Goal: Information Seeking & Learning: Learn about a topic

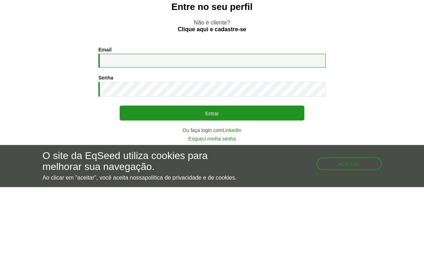
type input "**********"
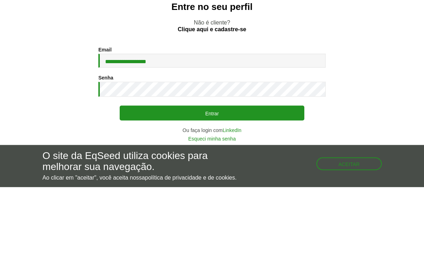
click at [212, 176] on button "Entrar" at bounding box center [212, 183] width 184 height 15
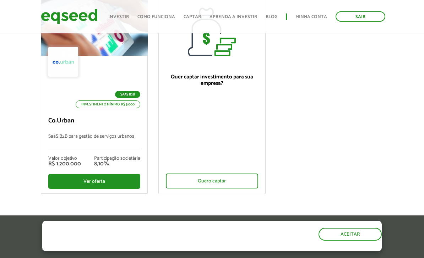
scroll to position [139, 0]
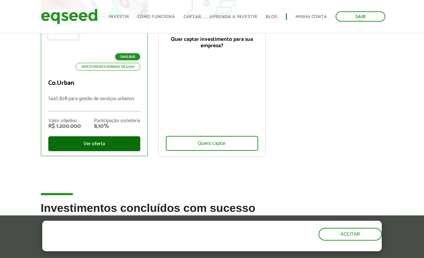
click at [109, 144] on div "Ver oferta" at bounding box center [94, 143] width 92 height 15
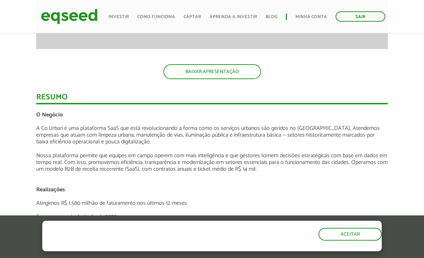
scroll to position [867, 0]
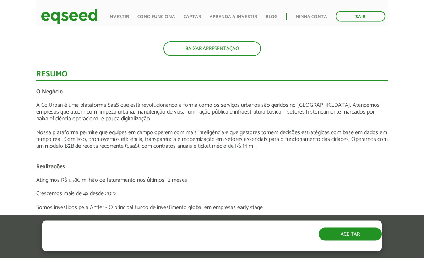
click at [358, 241] on button "Aceitar" at bounding box center [349, 234] width 63 height 13
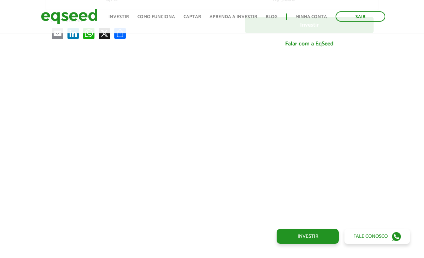
scroll to position [0, 0]
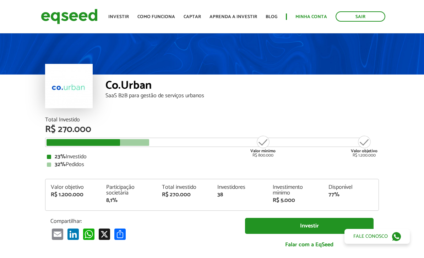
click at [309, 16] on link "Minha conta" at bounding box center [311, 17] width 32 height 5
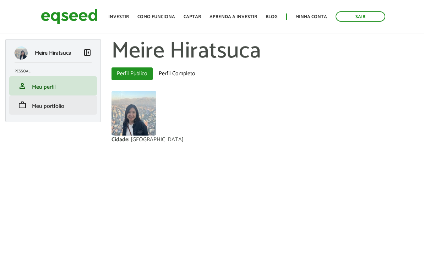
click at [42, 108] on span "Meu portfólio" at bounding box center [48, 106] width 32 height 10
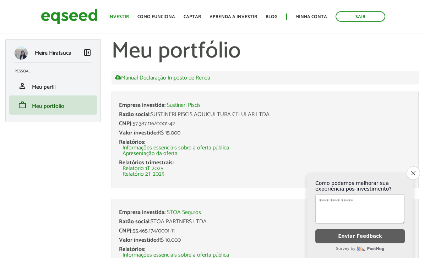
click at [120, 18] on link "Investir" at bounding box center [118, 17] width 21 height 5
click at [415, 176] on button "Close survey" at bounding box center [412, 173] width 15 height 15
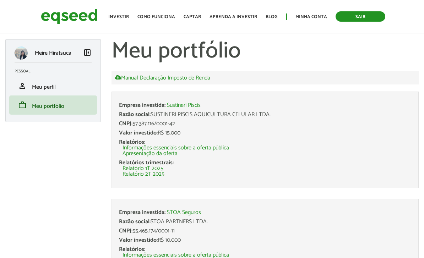
click at [365, 15] on link "Sair" at bounding box center [360, 16] width 50 height 10
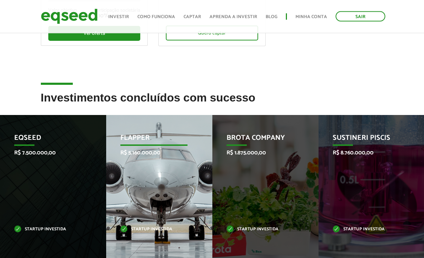
scroll to position [250, 0]
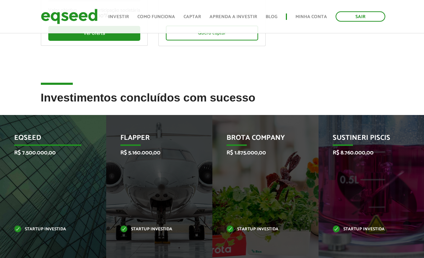
click at [33, 172] on div "EqSeed R$ 7.500.000,00 Startup investida" at bounding box center [47, 187] width 95 height 144
click at [39, 227] on p "Startup investida" at bounding box center [47, 229] width 67 height 4
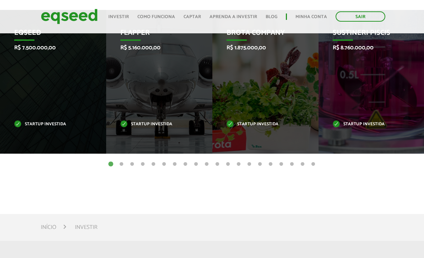
scroll to position [0, 0]
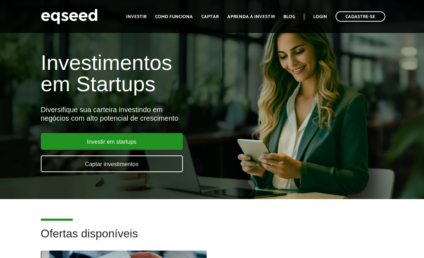
scroll to position [11, 0]
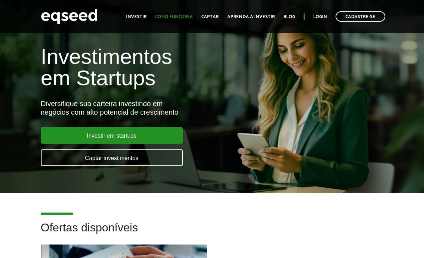
click at [171, 15] on link "Como funciona" at bounding box center [174, 17] width 38 height 5
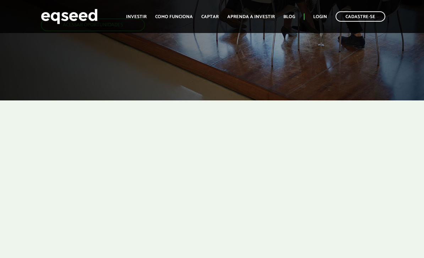
scroll to position [143, 0]
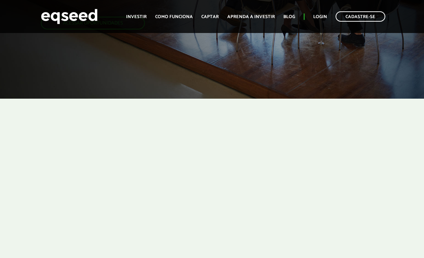
click at [377, 249] on div at bounding box center [212, 186] width 424 height 174
